Goal: Task Accomplishment & Management: Manage account settings

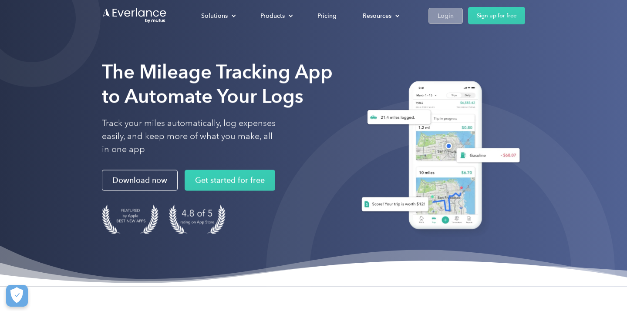
click at [434, 17] on link "Login" at bounding box center [446, 16] width 34 height 16
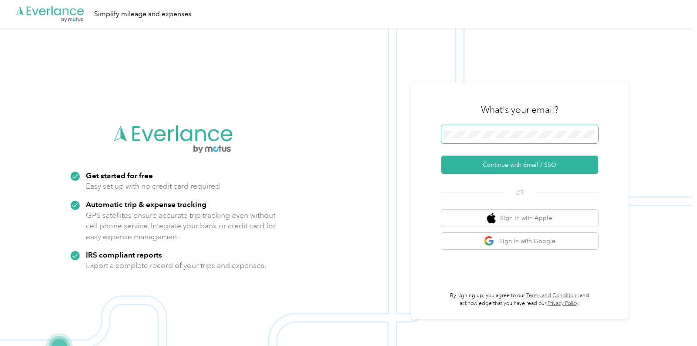
click at [441, 156] on button "Continue with Email / SSO" at bounding box center [519, 165] width 157 height 18
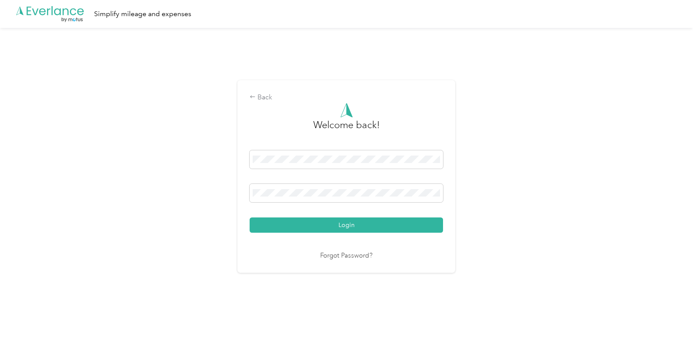
click at [250, 217] on button "Login" at bounding box center [346, 224] width 193 height 15
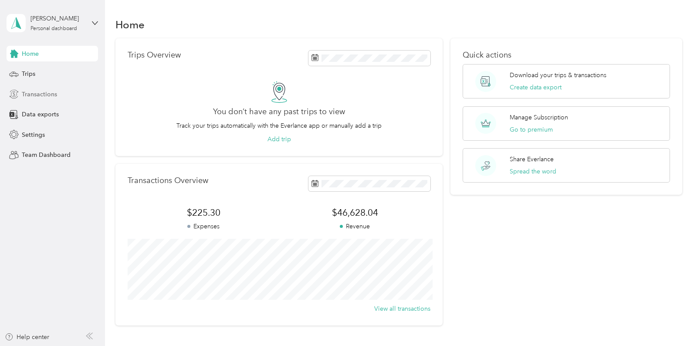
click at [46, 94] on span "Transactions" at bounding box center [39, 94] width 35 height 9
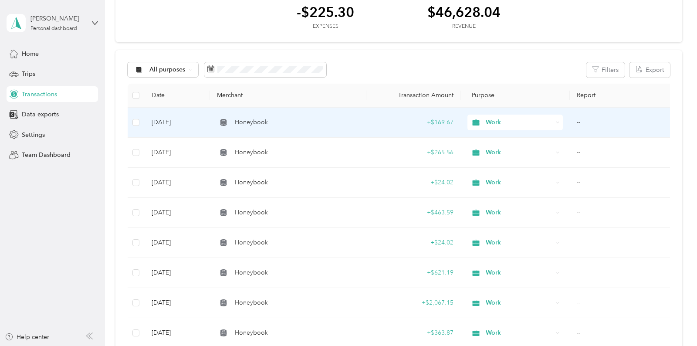
scroll to position [50, 0]
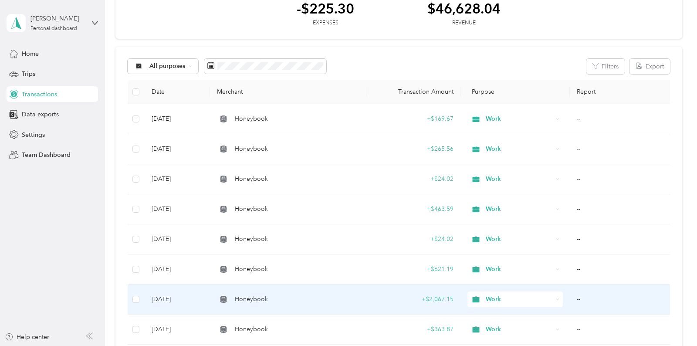
click at [333, 291] on td "Honeybook" at bounding box center [288, 299] width 156 height 30
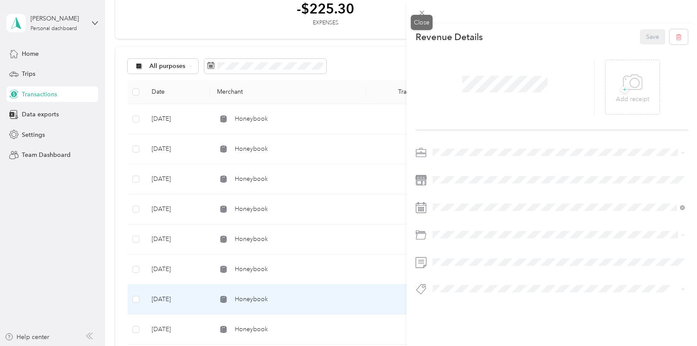
click at [419, 345] on div "This revenue cannot be edited because it is either under review, approved, or p…" at bounding box center [346, 346] width 693 height 0
click at [417, 14] on span at bounding box center [422, 13] width 12 height 12
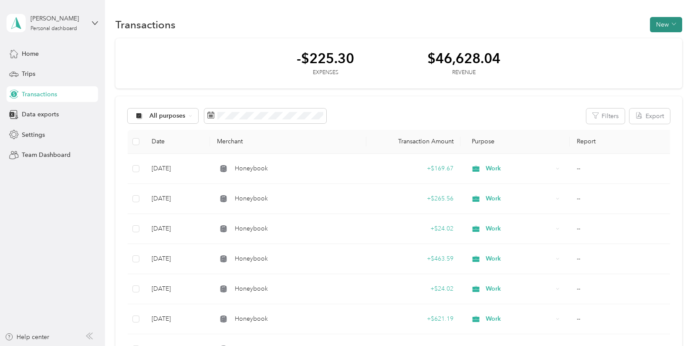
click at [663, 24] on button "New" at bounding box center [666, 24] width 32 height 15
click at [659, 55] on span "Revenue" at bounding box center [668, 55] width 24 height 9
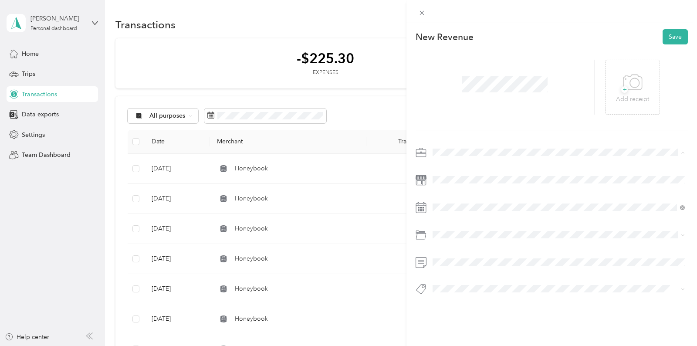
click at [459, 163] on div "Work" at bounding box center [559, 167] width 246 height 9
click at [459, 175] on span at bounding box center [559, 180] width 258 height 14
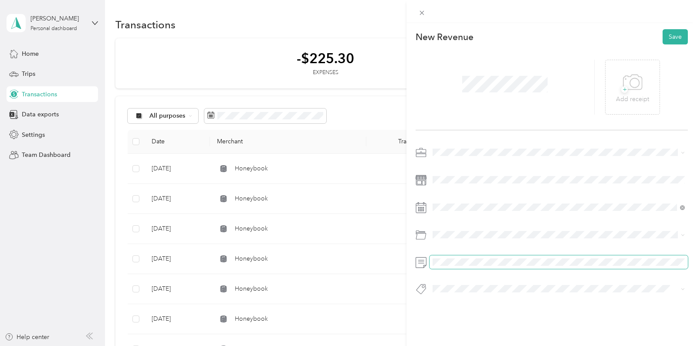
click at [398, 261] on div "This revenue cannot be edited because it is either under review, approved, or p…" at bounding box center [348, 173] width 697 height 346
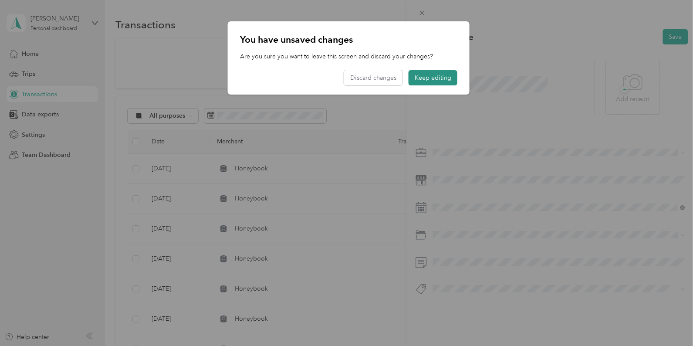
click at [421, 81] on button "Keep editing" at bounding box center [433, 77] width 49 height 15
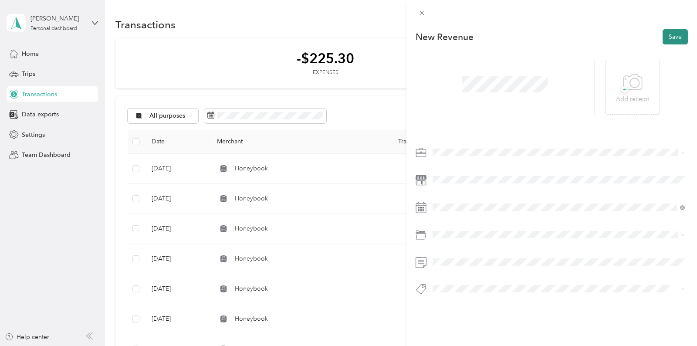
click at [672, 41] on button "Save" at bounding box center [675, 36] width 25 height 15
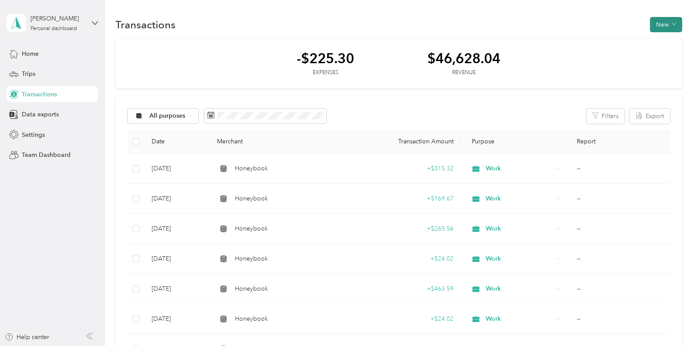
click at [674, 25] on button "New" at bounding box center [666, 24] width 32 height 15
click at [655, 59] on div "Revenue" at bounding box center [663, 55] width 33 height 9
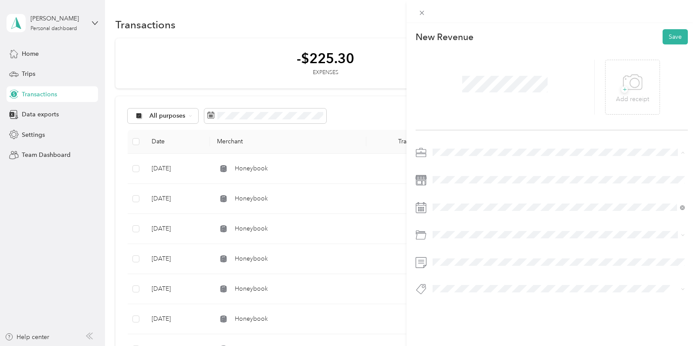
click at [449, 169] on span "Work" at bounding box center [443, 167] width 15 height 7
click at [670, 40] on button "Save" at bounding box center [675, 36] width 25 height 15
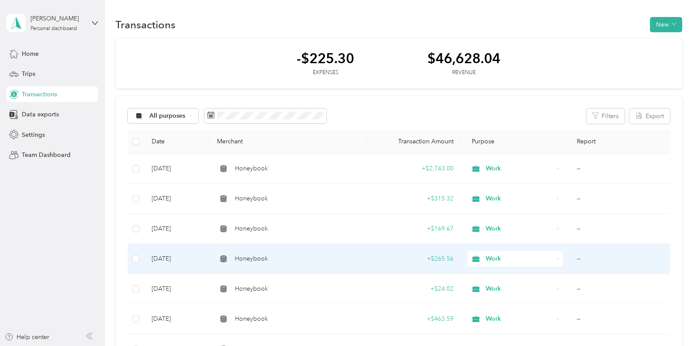
click at [290, 248] on td "Honeybook" at bounding box center [288, 259] width 156 height 30
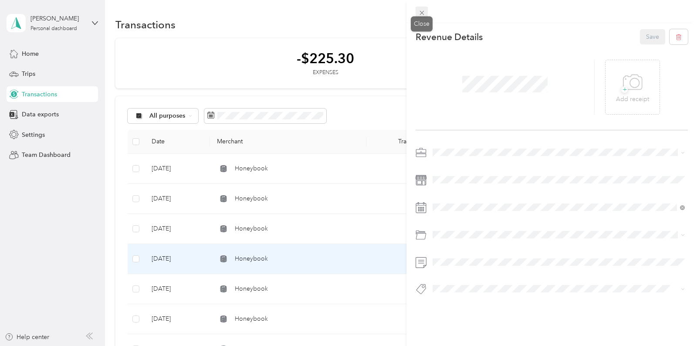
click at [423, 10] on icon at bounding box center [421, 12] width 7 height 7
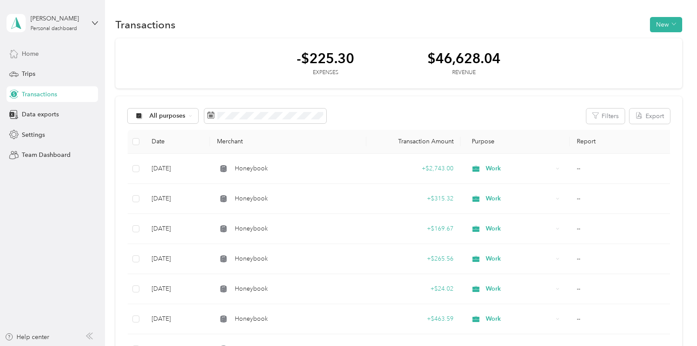
click at [26, 58] on div "Home" at bounding box center [52, 54] width 91 height 16
